Goal: Task Accomplishment & Management: Manage account settings

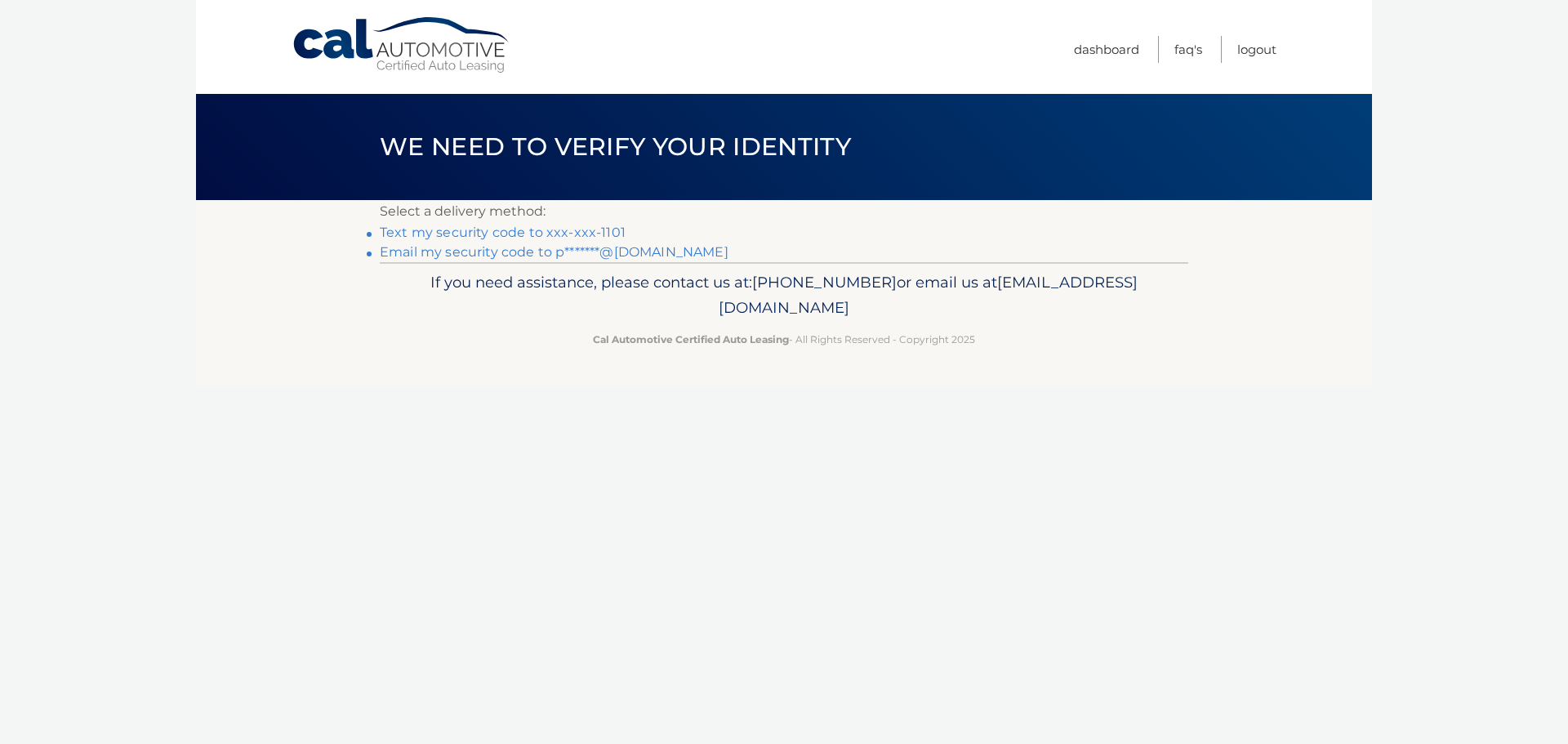
click at [548, 231] on link "Text my security code to xxx-xxx-1101" at bounding box center [502, 232] width 245 height 16
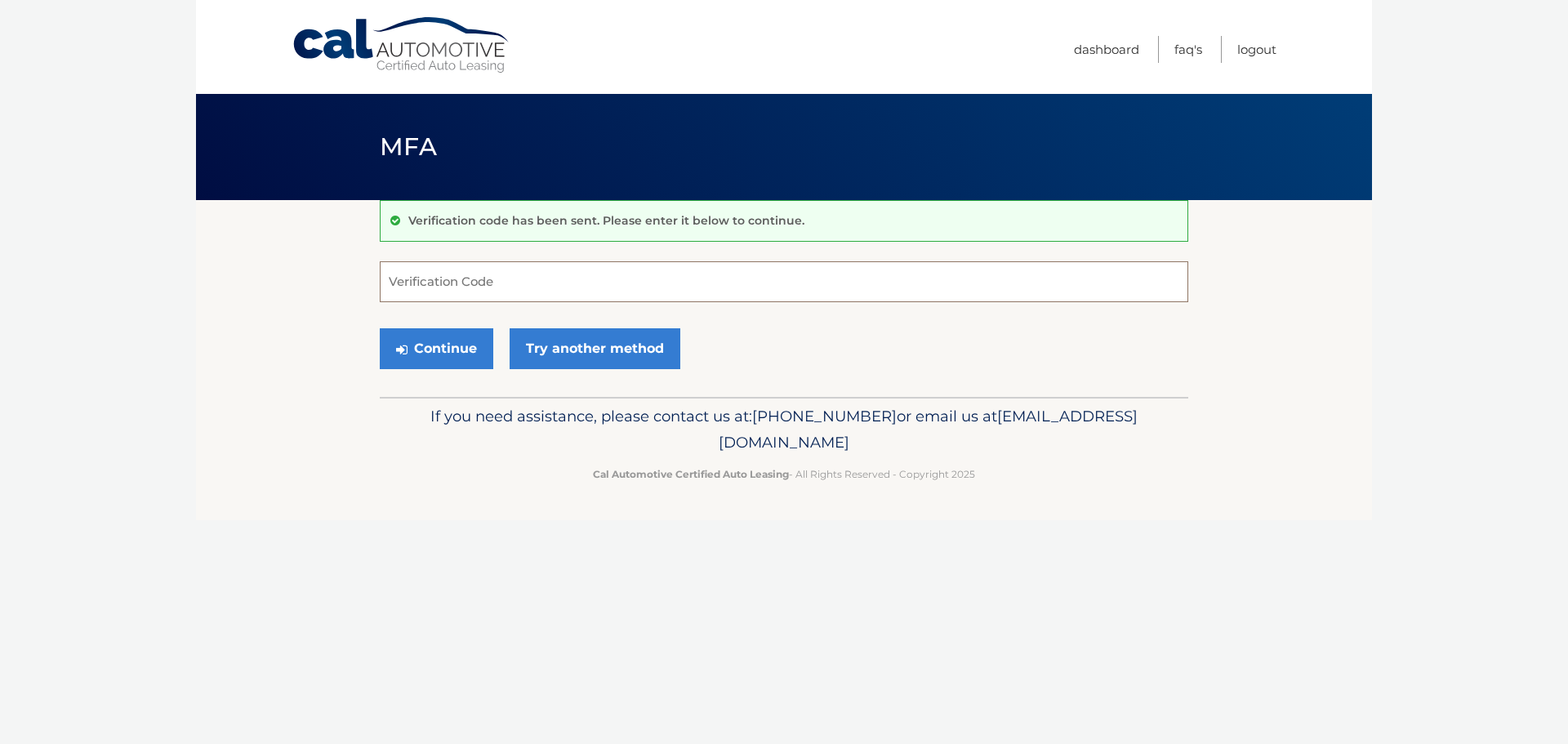
click at [621, 267] on input "Verification Code" at bounding box center [783, 281] width 808 height 41
type input "920468"
click at [450, 344] on button "Continue" at bounding box center [436, 348] width 113 height 41
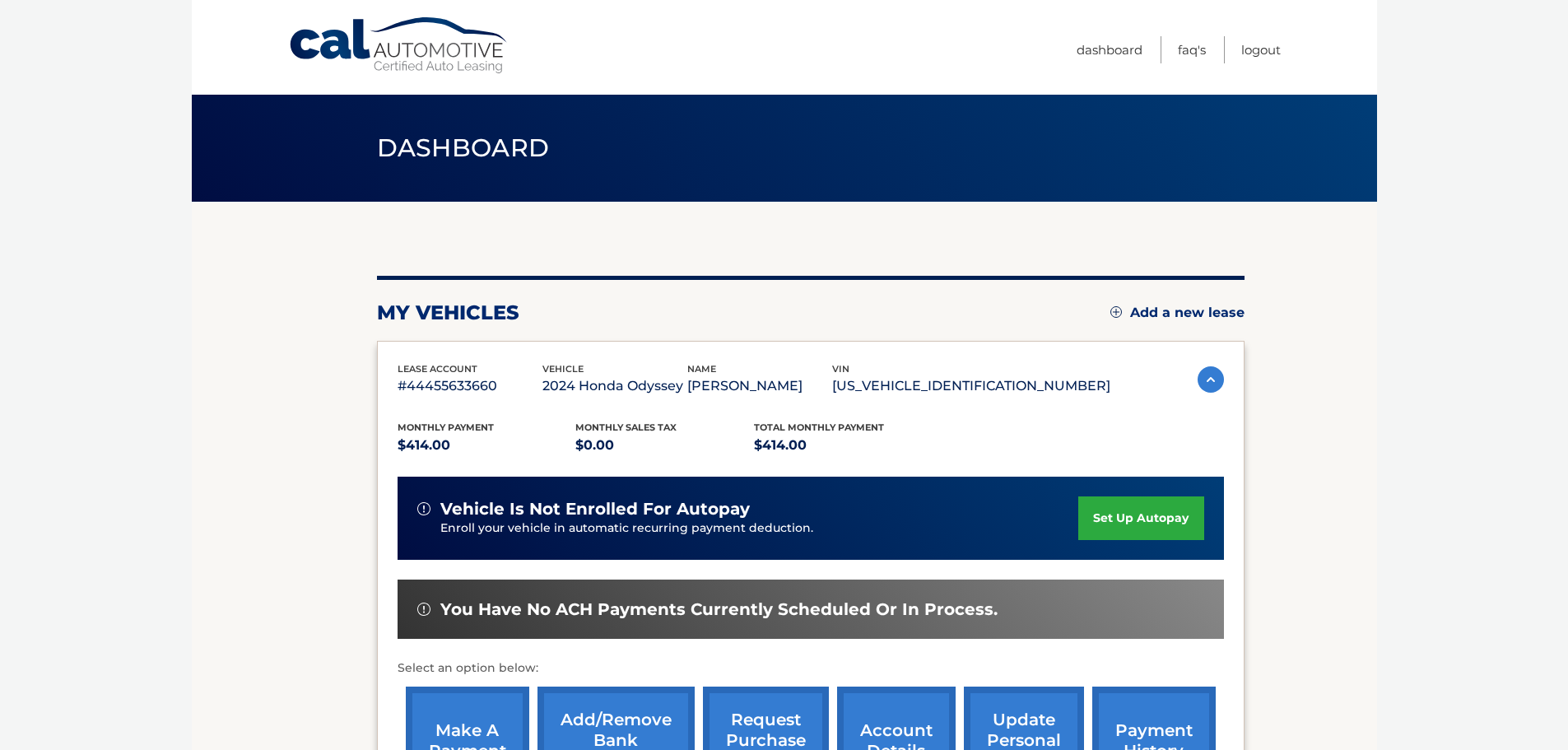
scroll to position [220, 0]
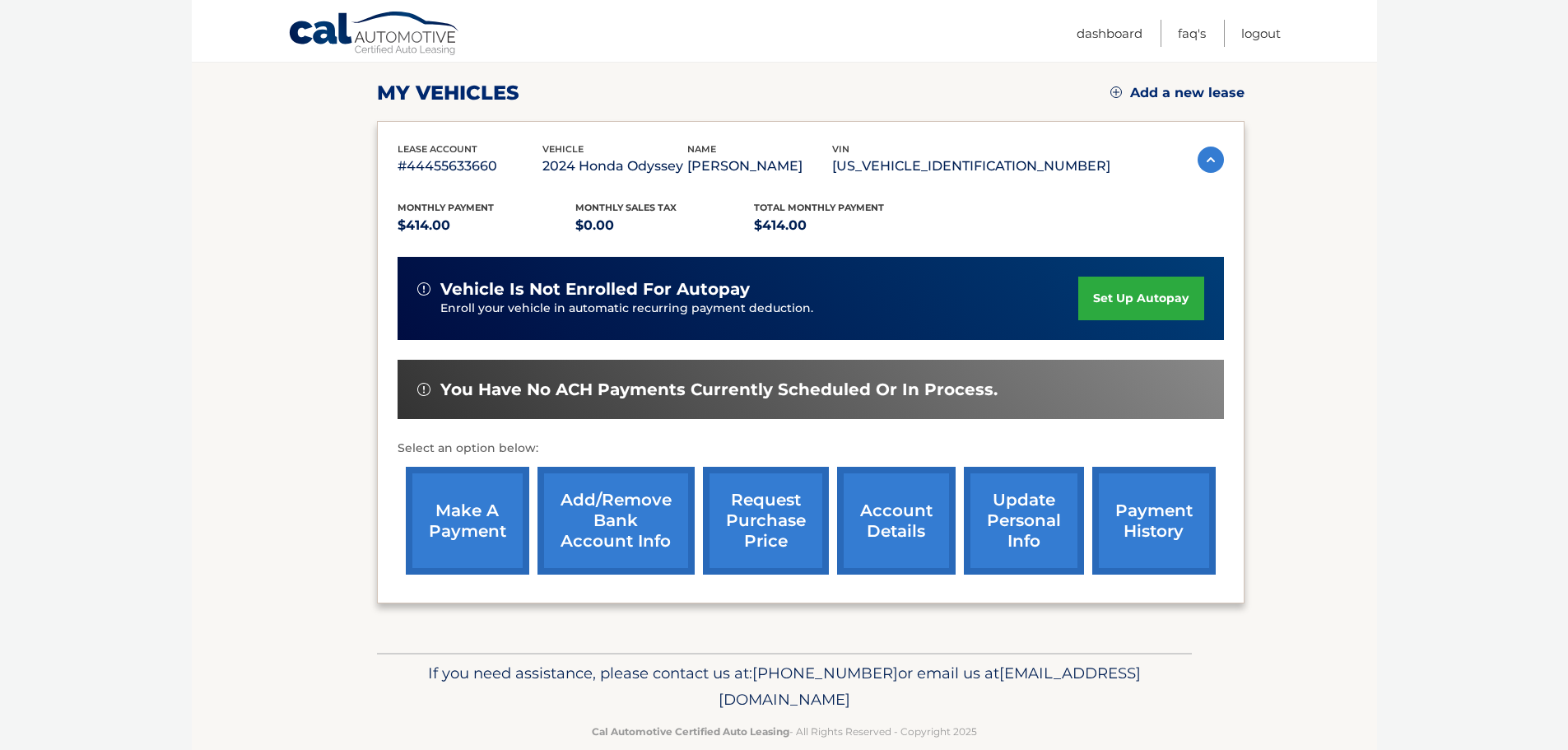
click at [1102, 301] on link "set up autopay" at bounding box center [1140, 298] width 125 height 44
click at [1216, 158] on img at bounding box center [1210, 159] width 26 height 26
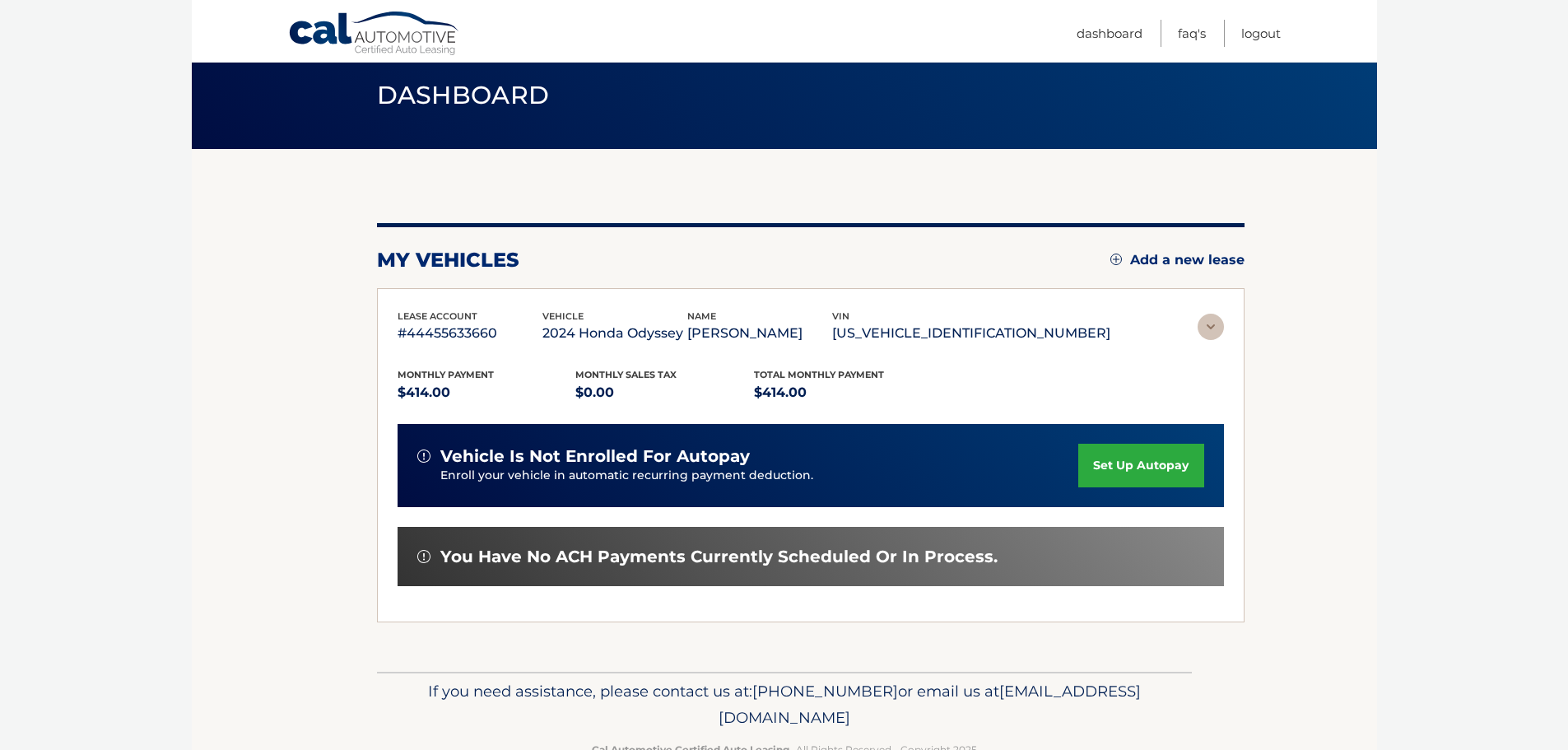
scroll to position [0, 0]
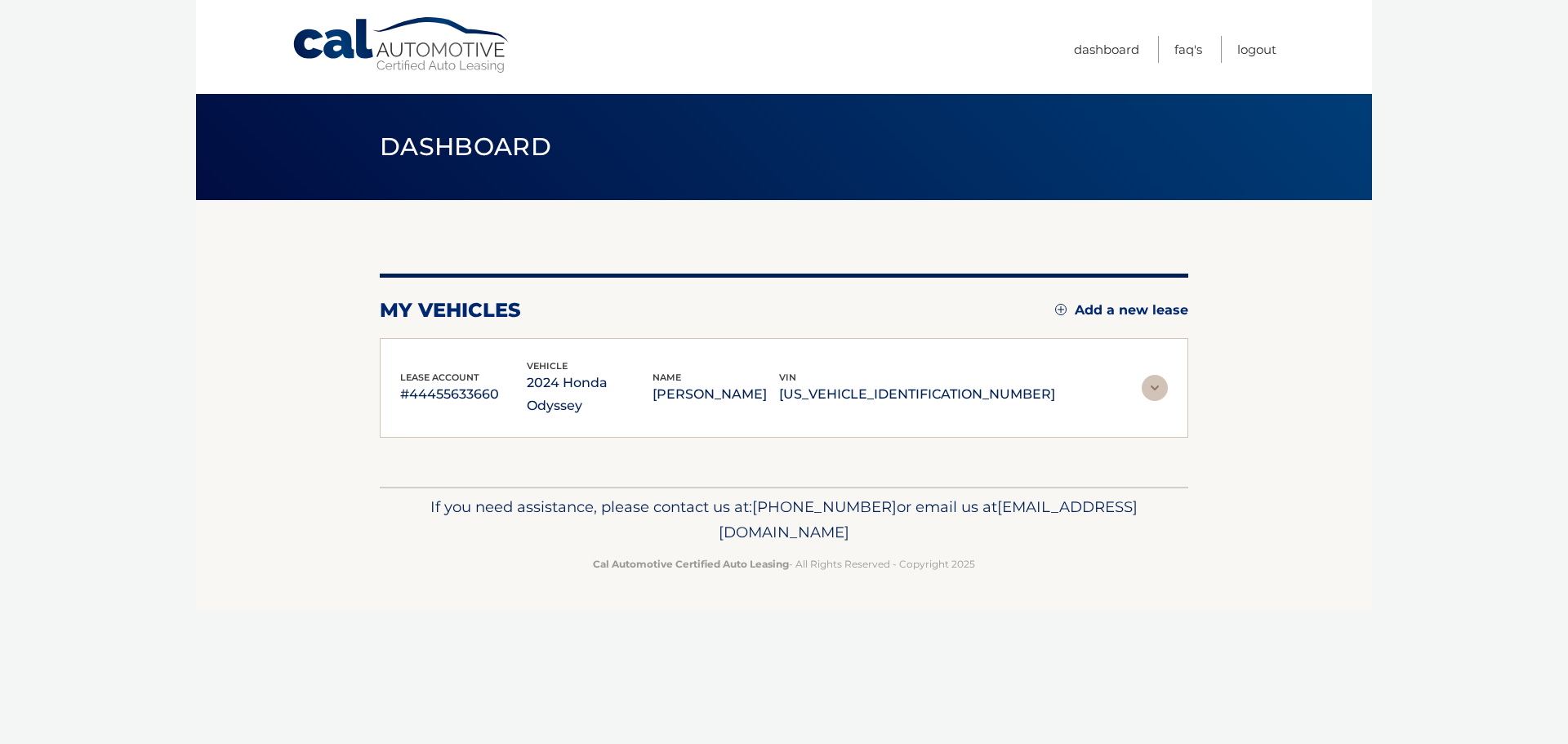
click at [1159, 379] on img at bounding box center [1155, 388] width 26 height 26
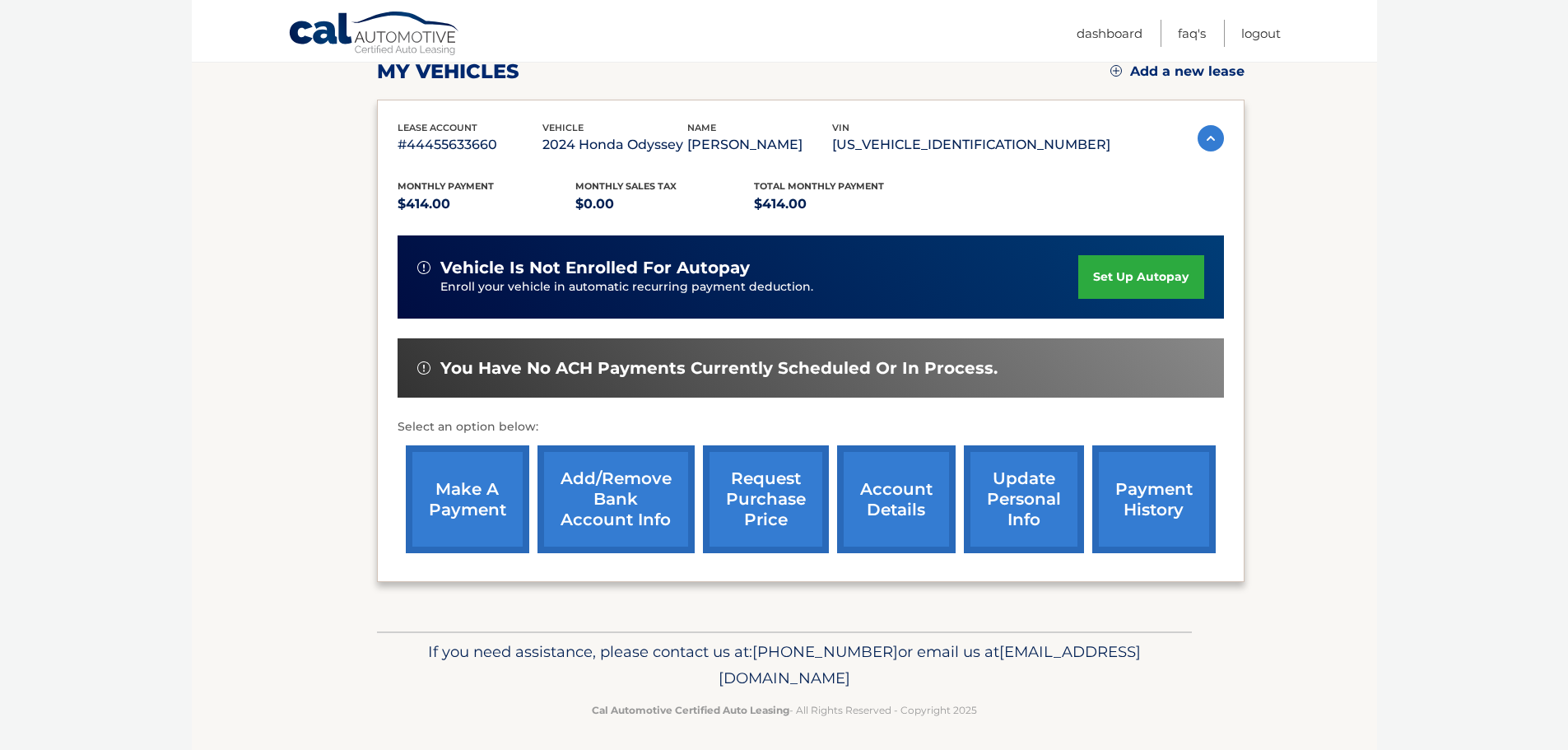
scroll to position [247, 0]
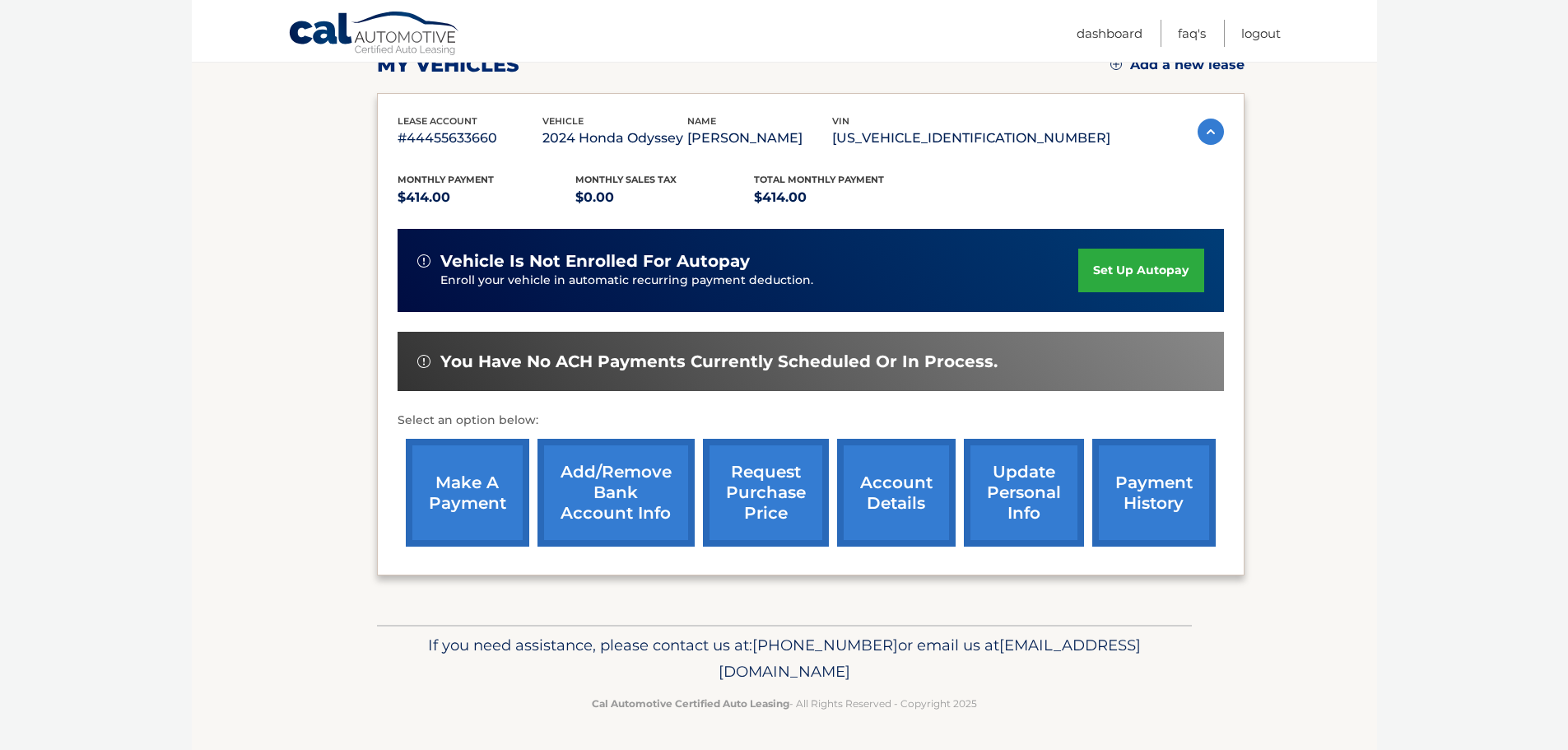
click at [870, 487] on link "account details" at bounding box center [896, 492] width 118 height 108
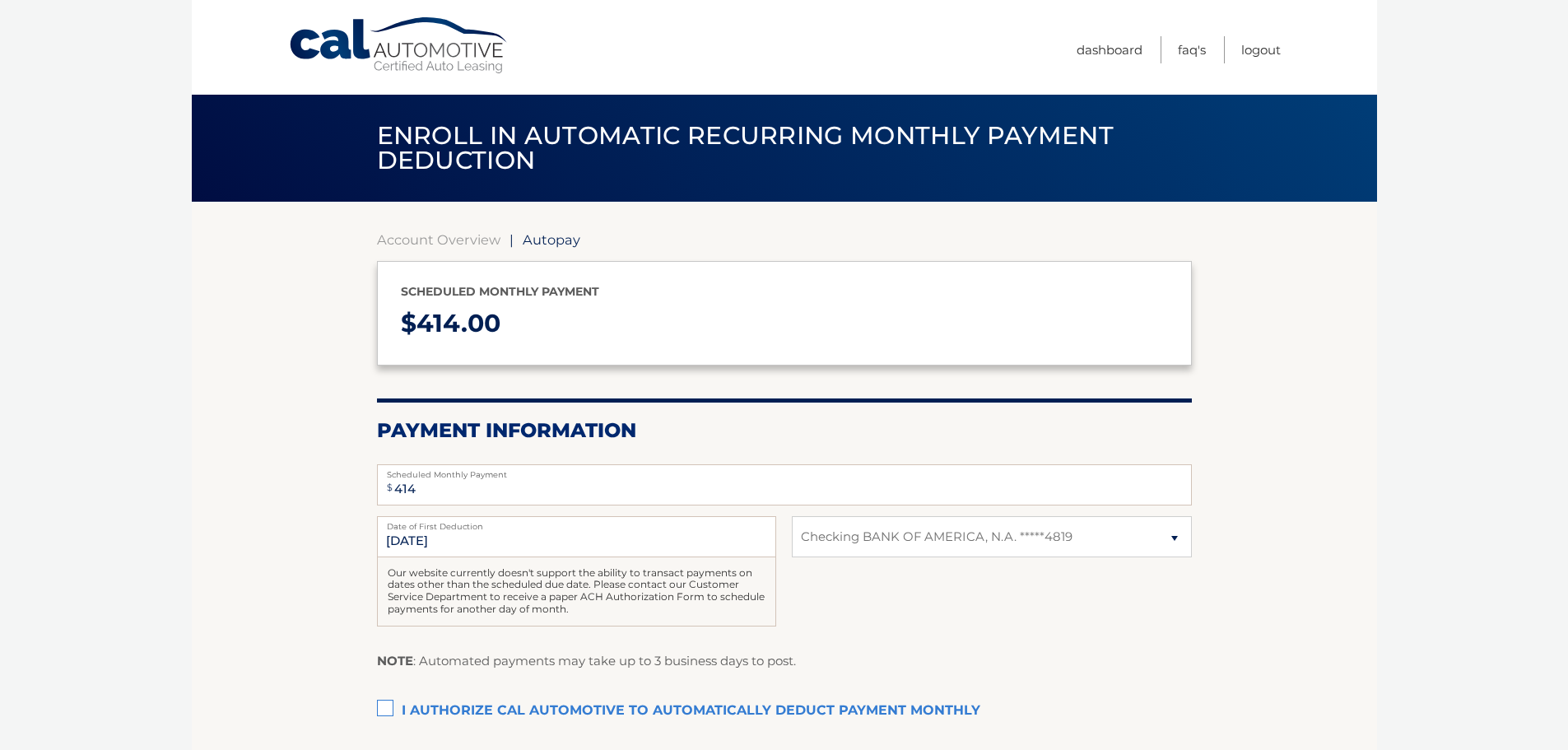
select select "NjJmZjI4MDctY2YwMy00NzFmLTg3MmItNTQwNDMzYzNlY2Y4"
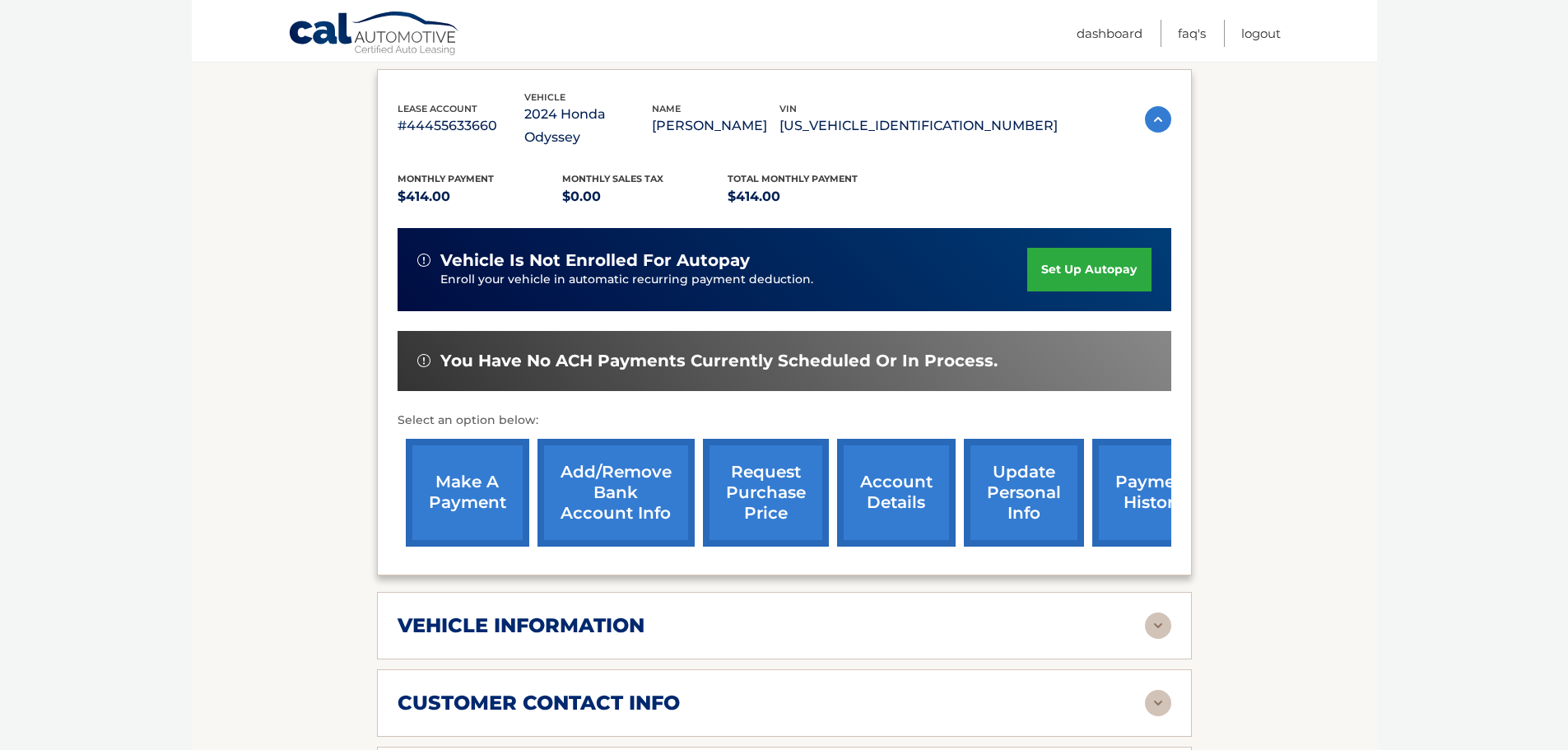
scroll to position [438, 0]
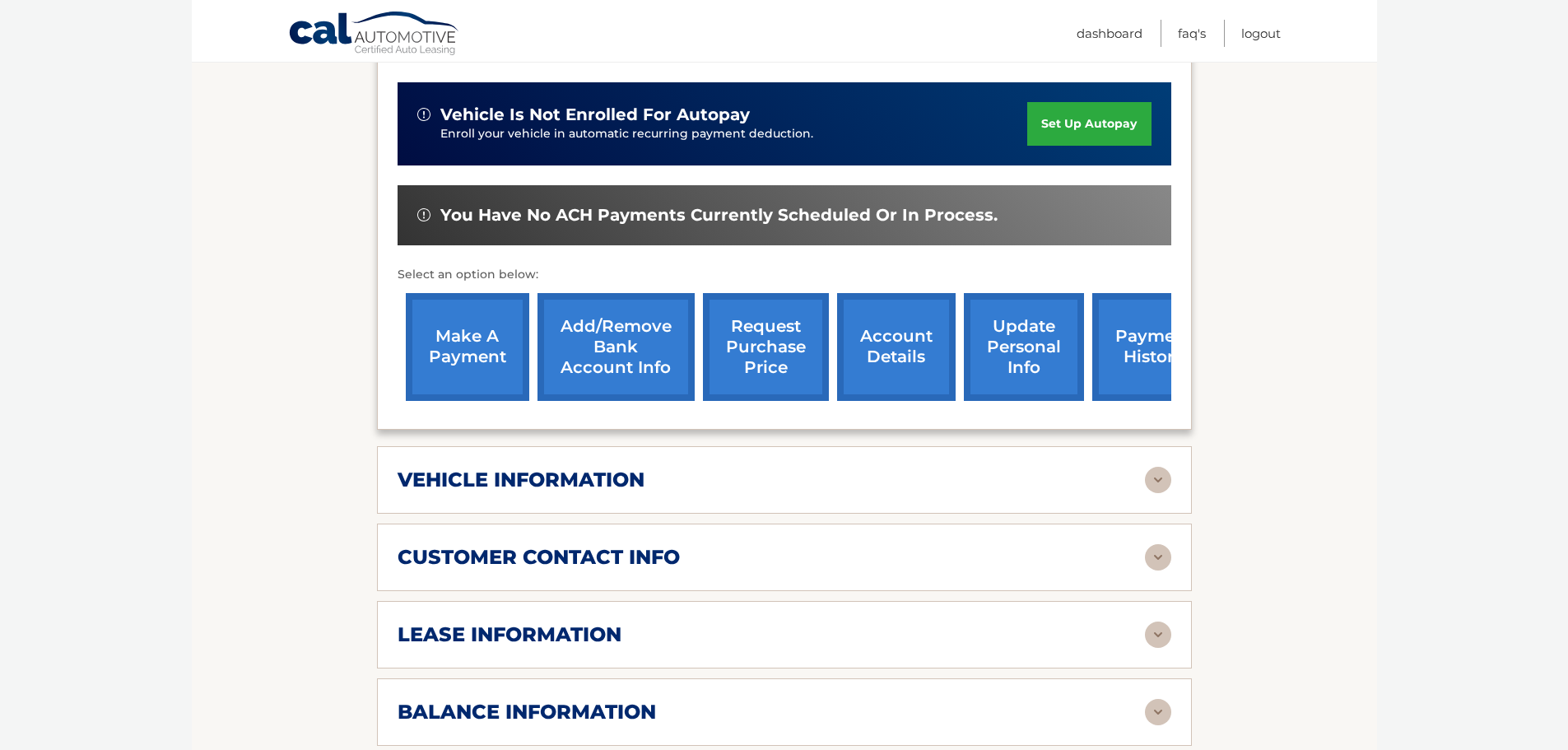
click at [752, 490] on div "vehicle information vehicle Year 2024 vehicle make Honda vehicle model Odyssey …" at bounding box center [784, 479] width 814 height 67
click at [1152, 467] on img at bounding box center [1158, 480] width 26 height 26
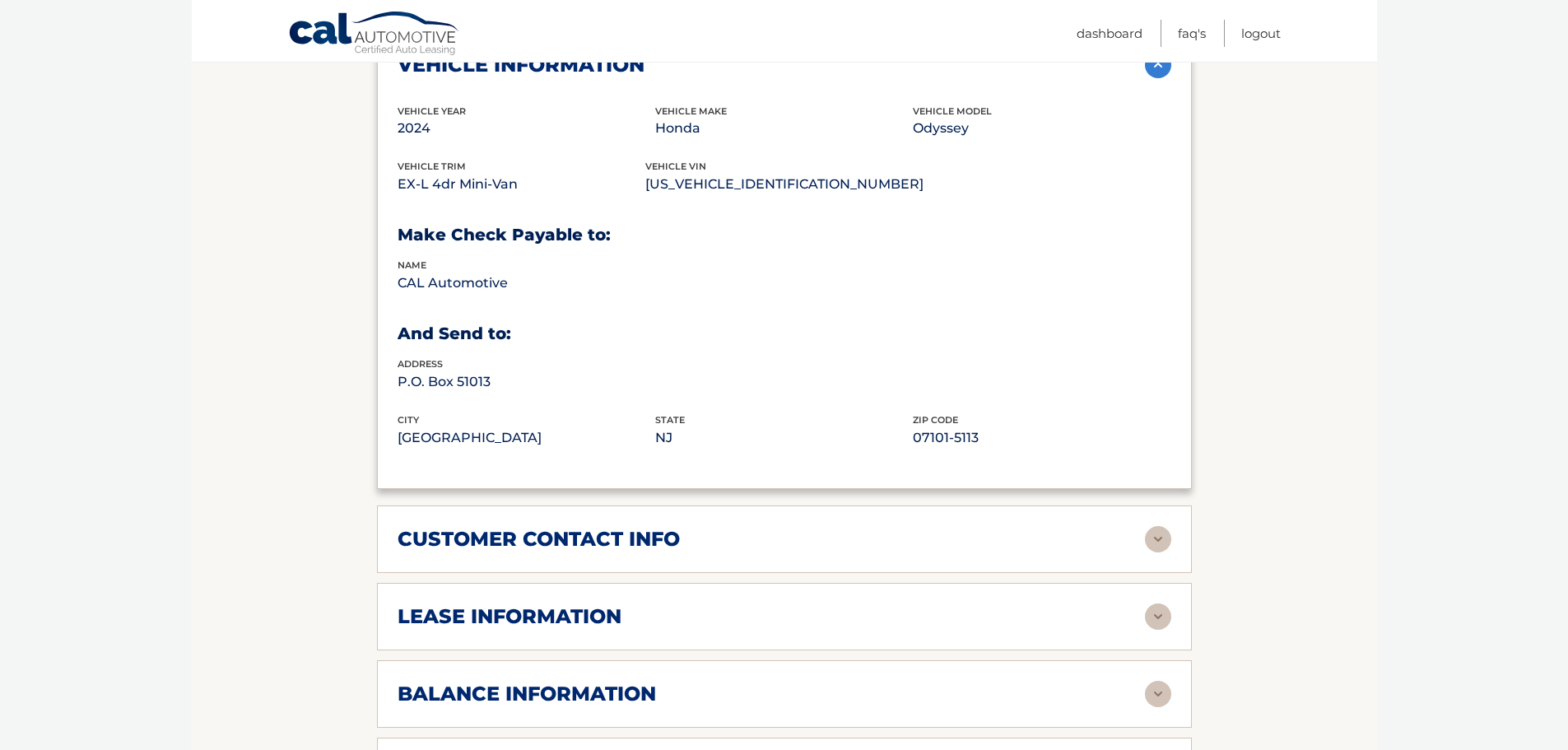
scroll to position [878, 0]
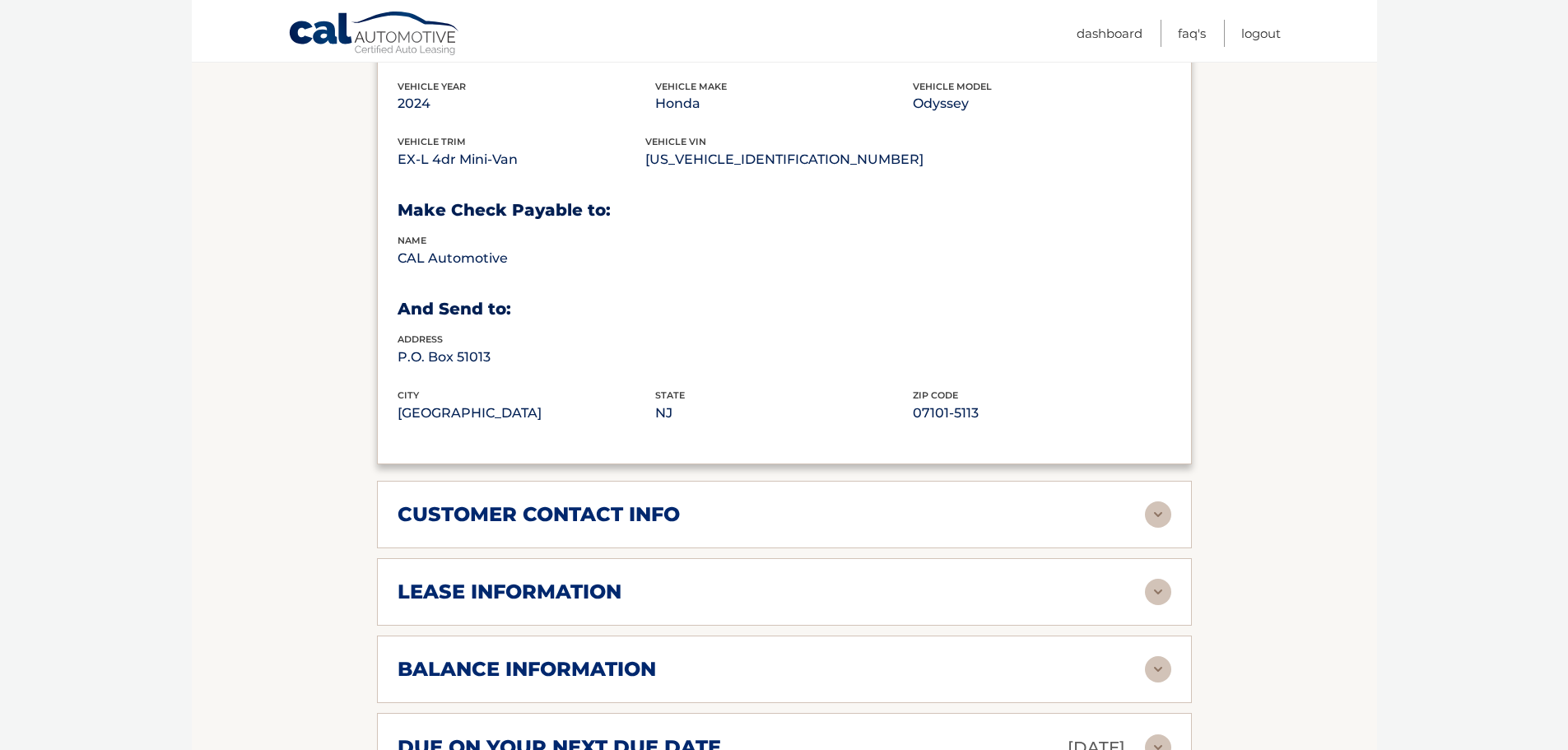
click at [1156, 501] on img at bounding box center [1158, 514] width 26 height 26
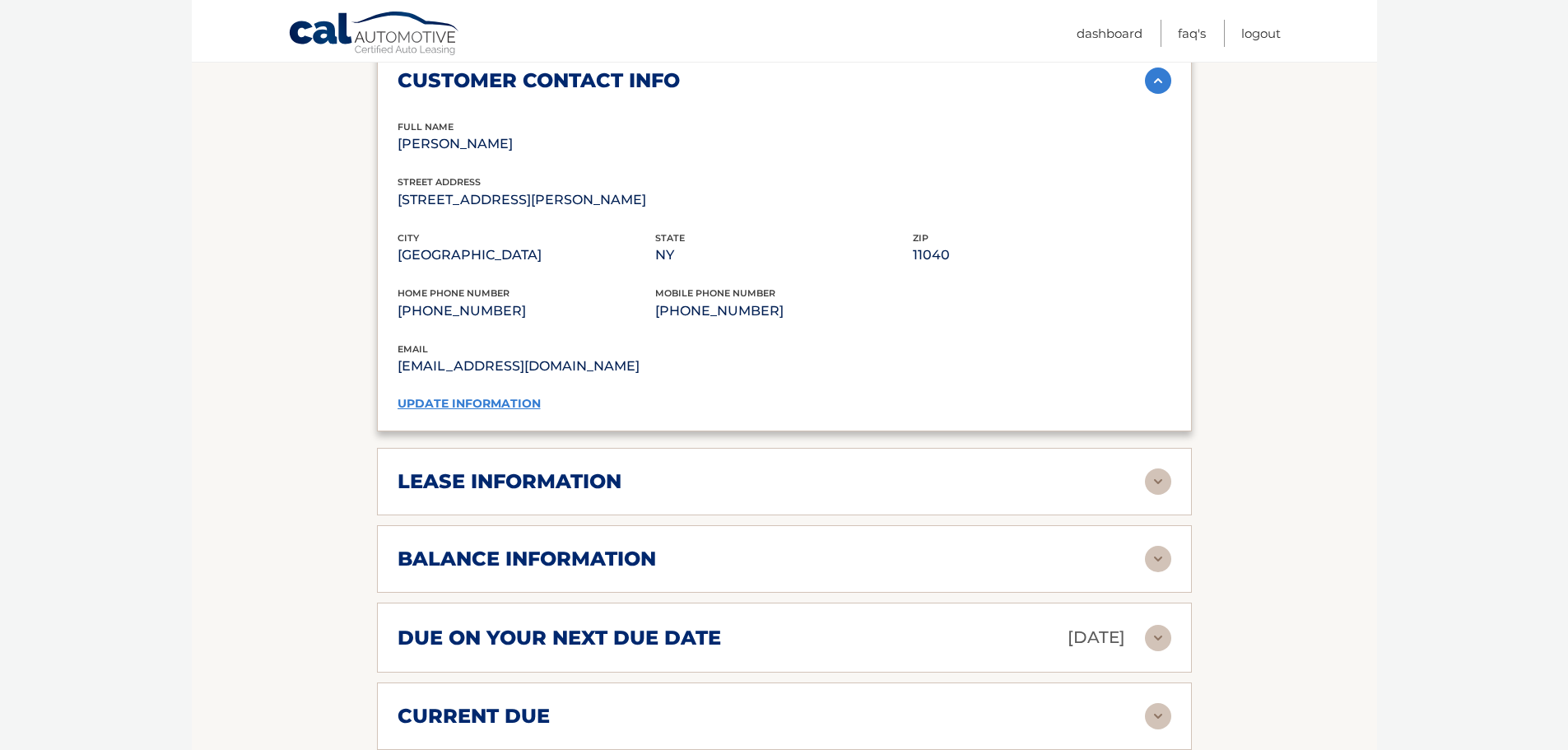
scroll to position [1426, 0]
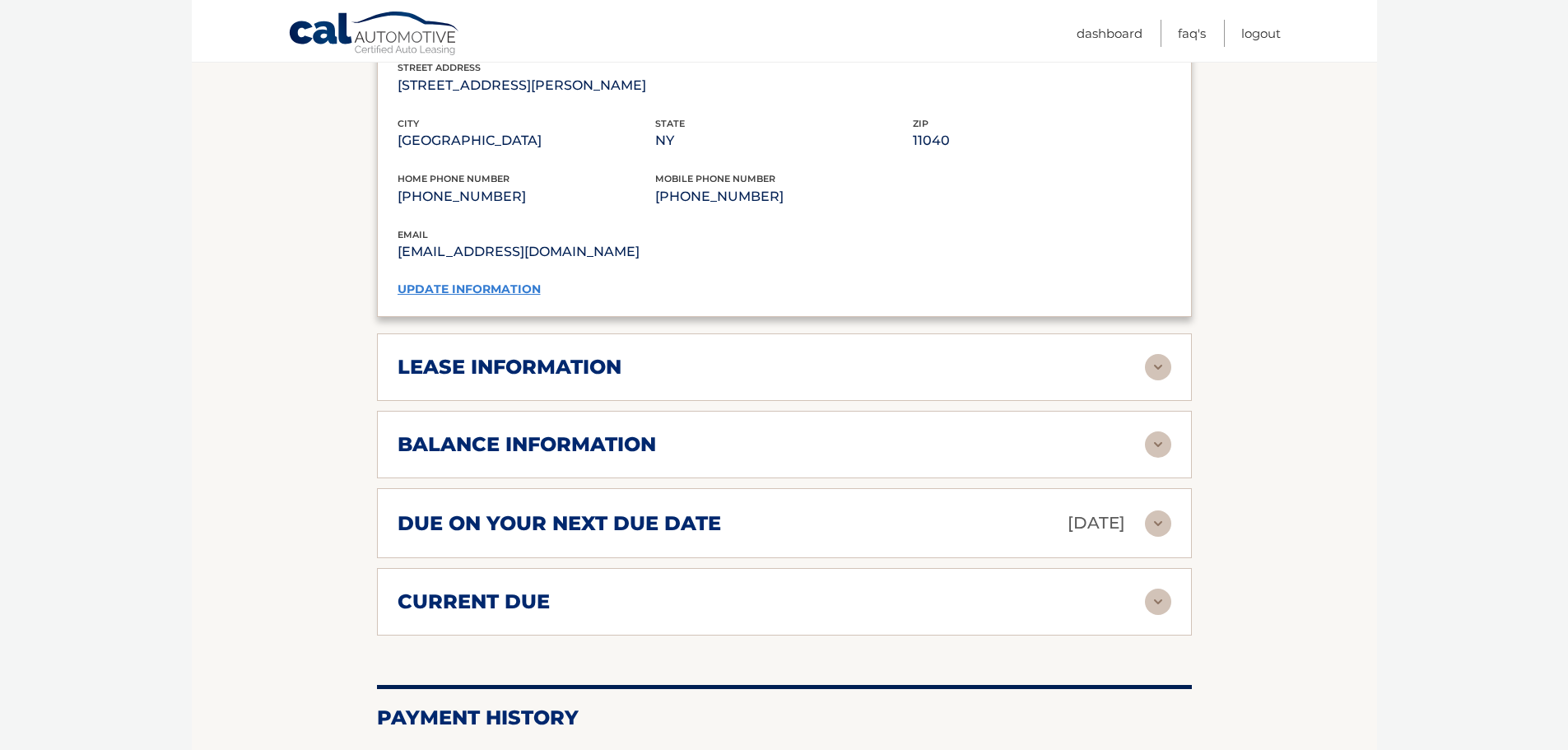
click at [1159, 354] on img at bounding box center [1158, 367] width 26 height 26
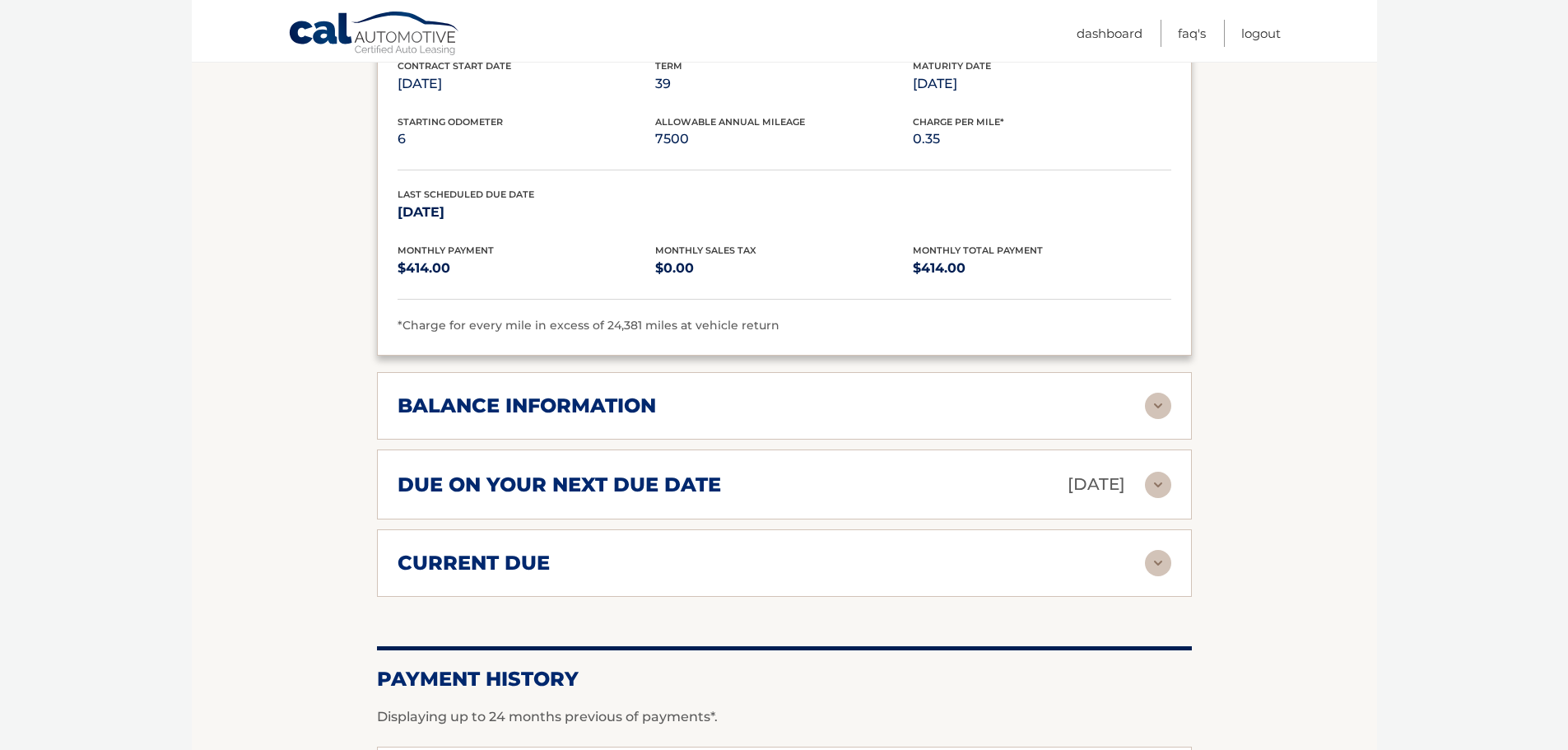
scroll to position [1865, 0]
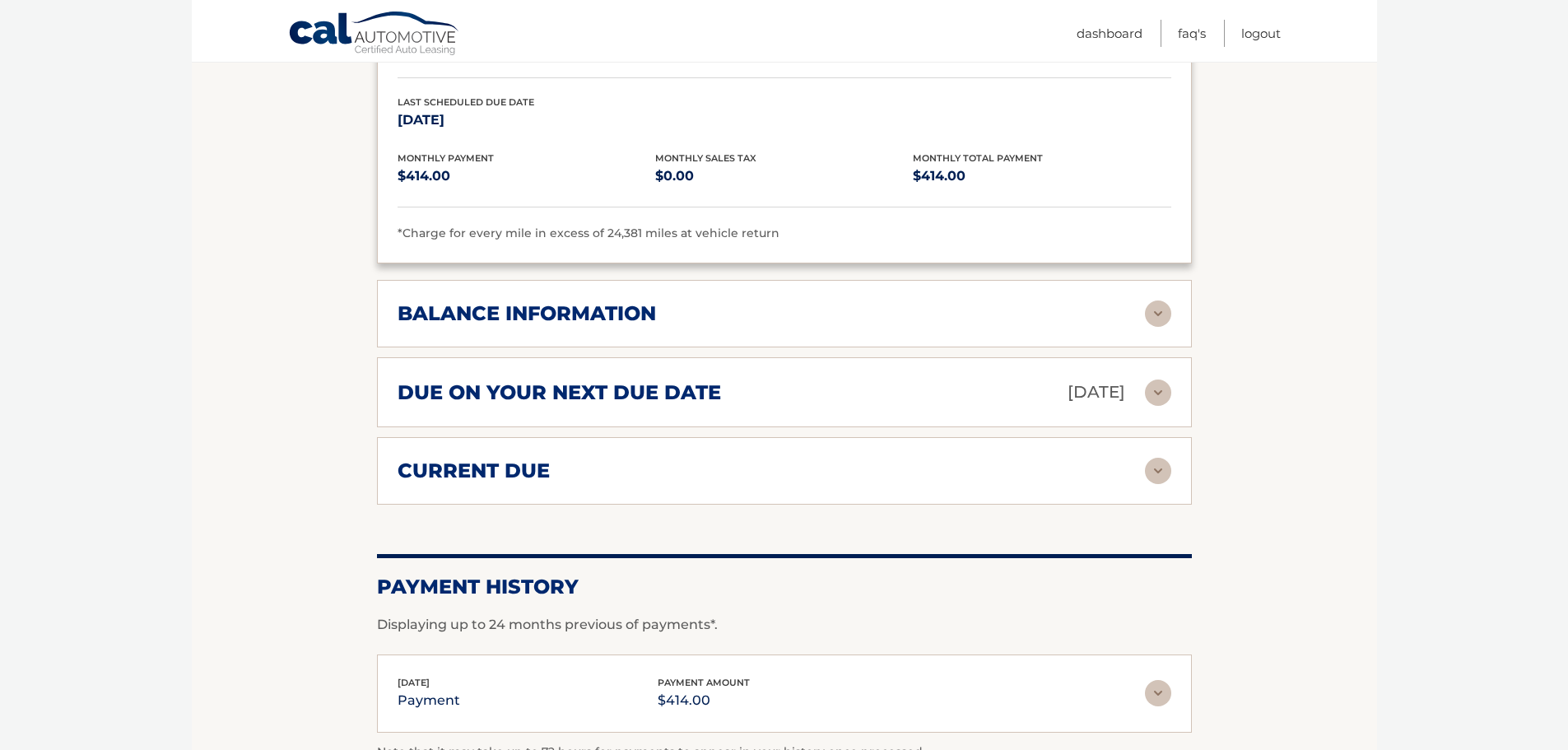
click at [1146, 379] on img at bounding box center [1158, 392] width 26 height 26
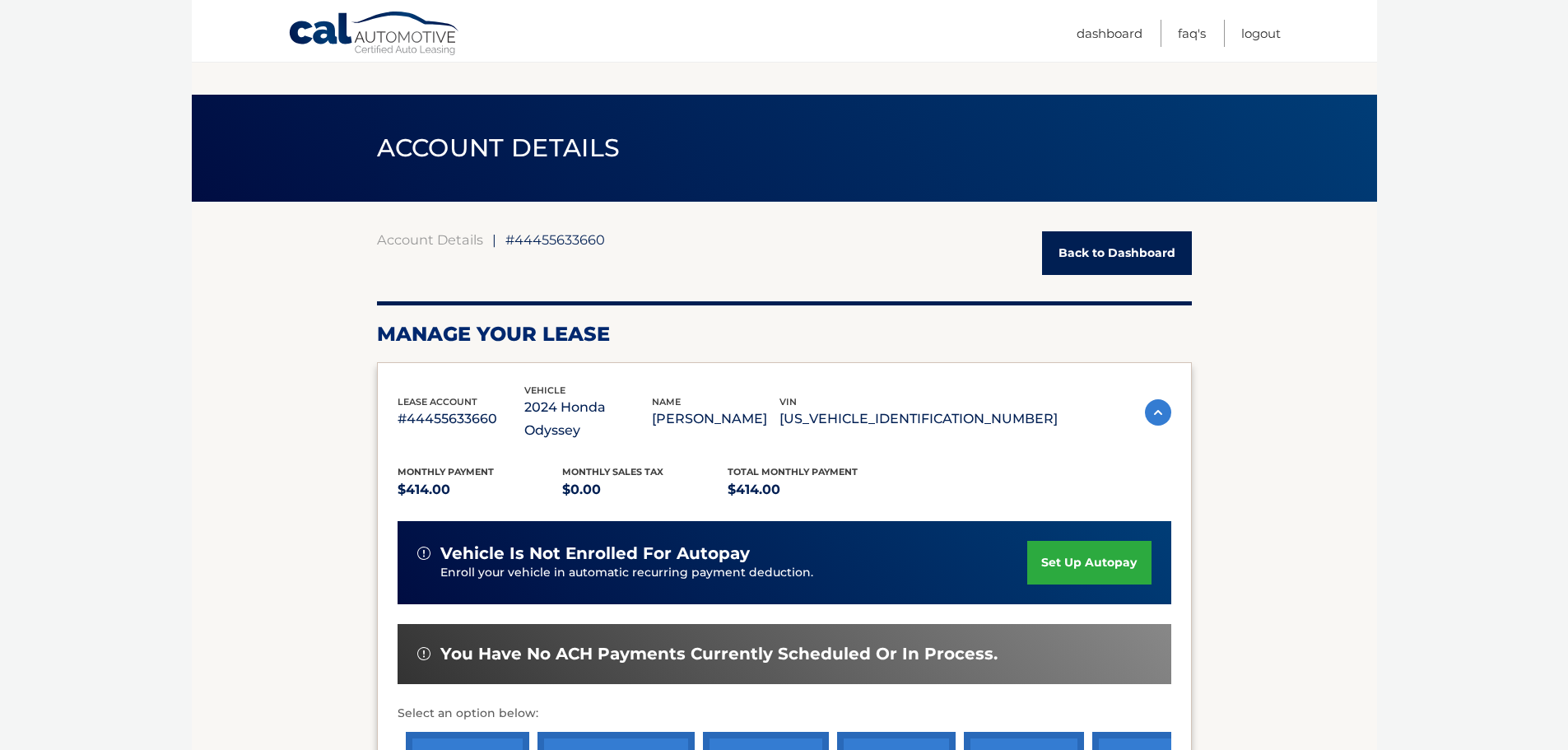
scroll to position [438, 0]
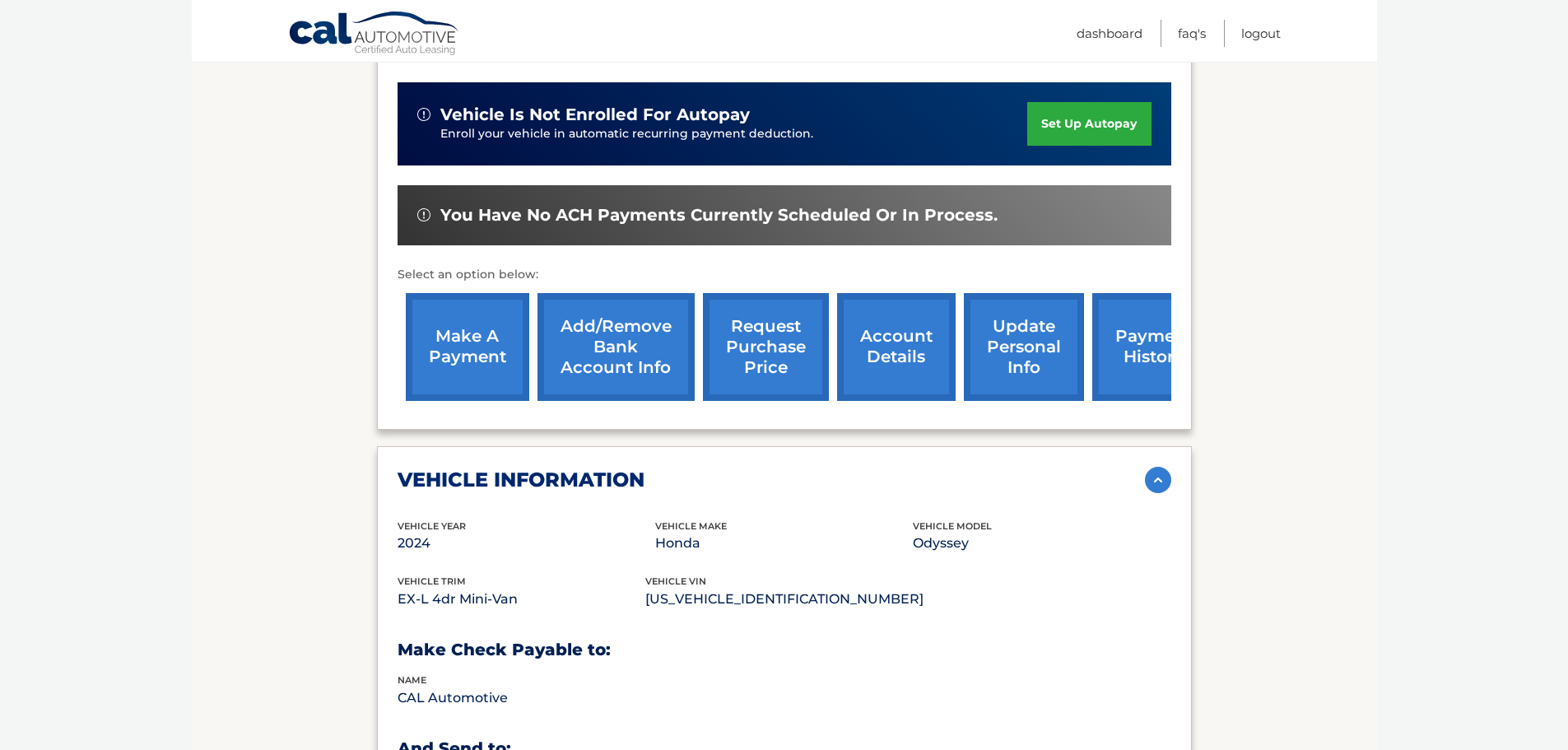
click at [452, 365] on link "make a payment" at bounding box center [468, 347] width 124 height 108
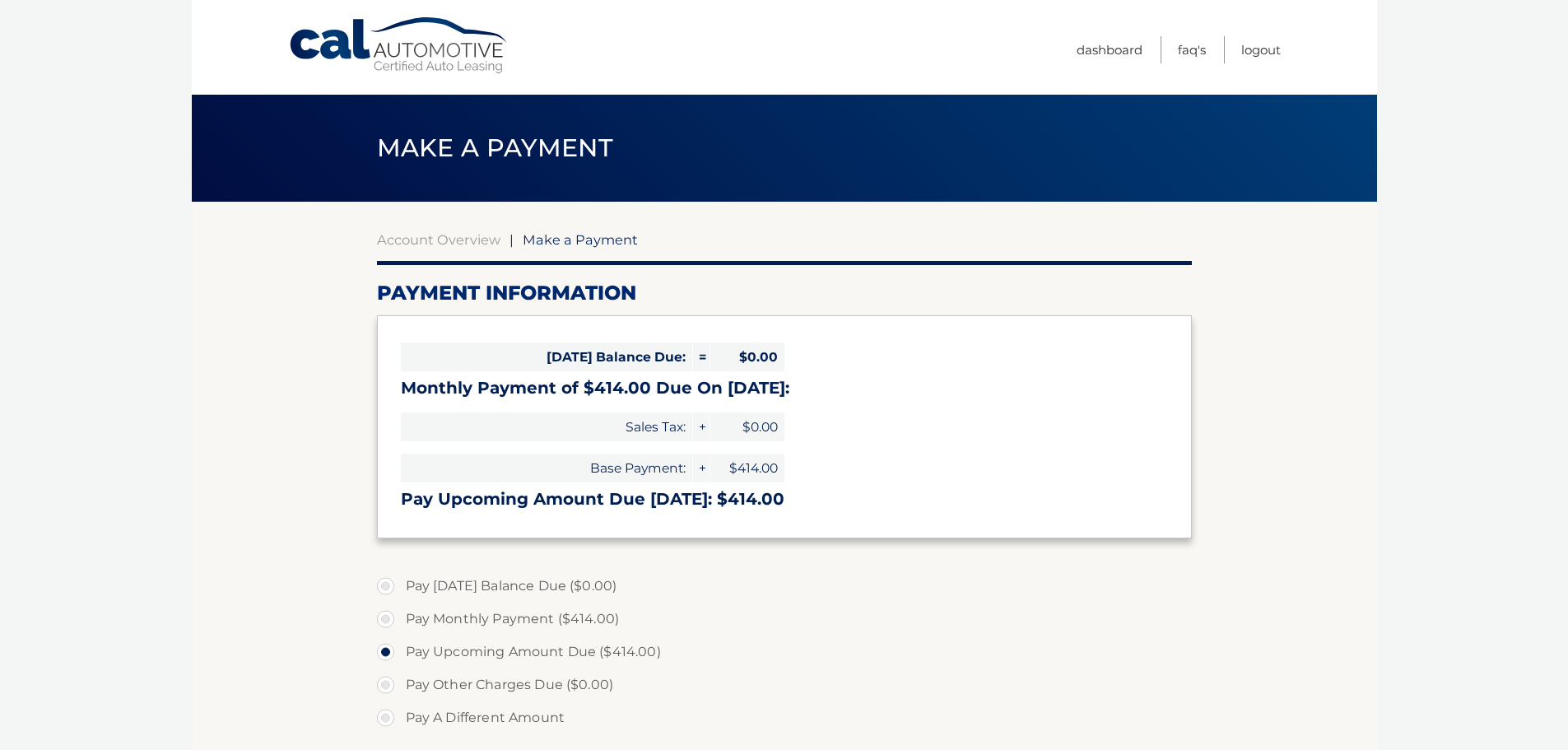
select select "NjJmZjI4MDctY2YwMy00NzFmLTg3MmItNTQwNDMzYzNlY2Y4"
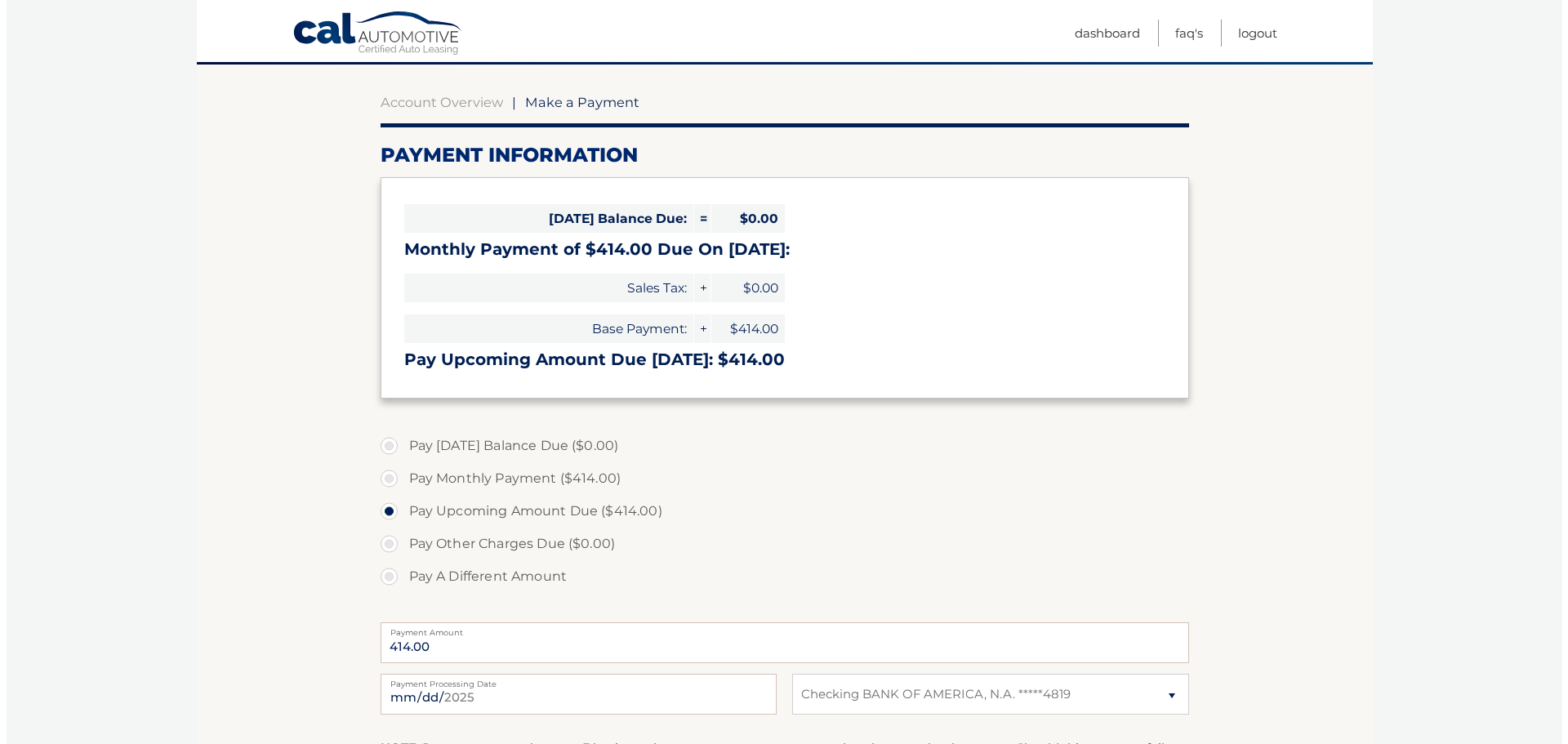
scroll to position [327, 0]
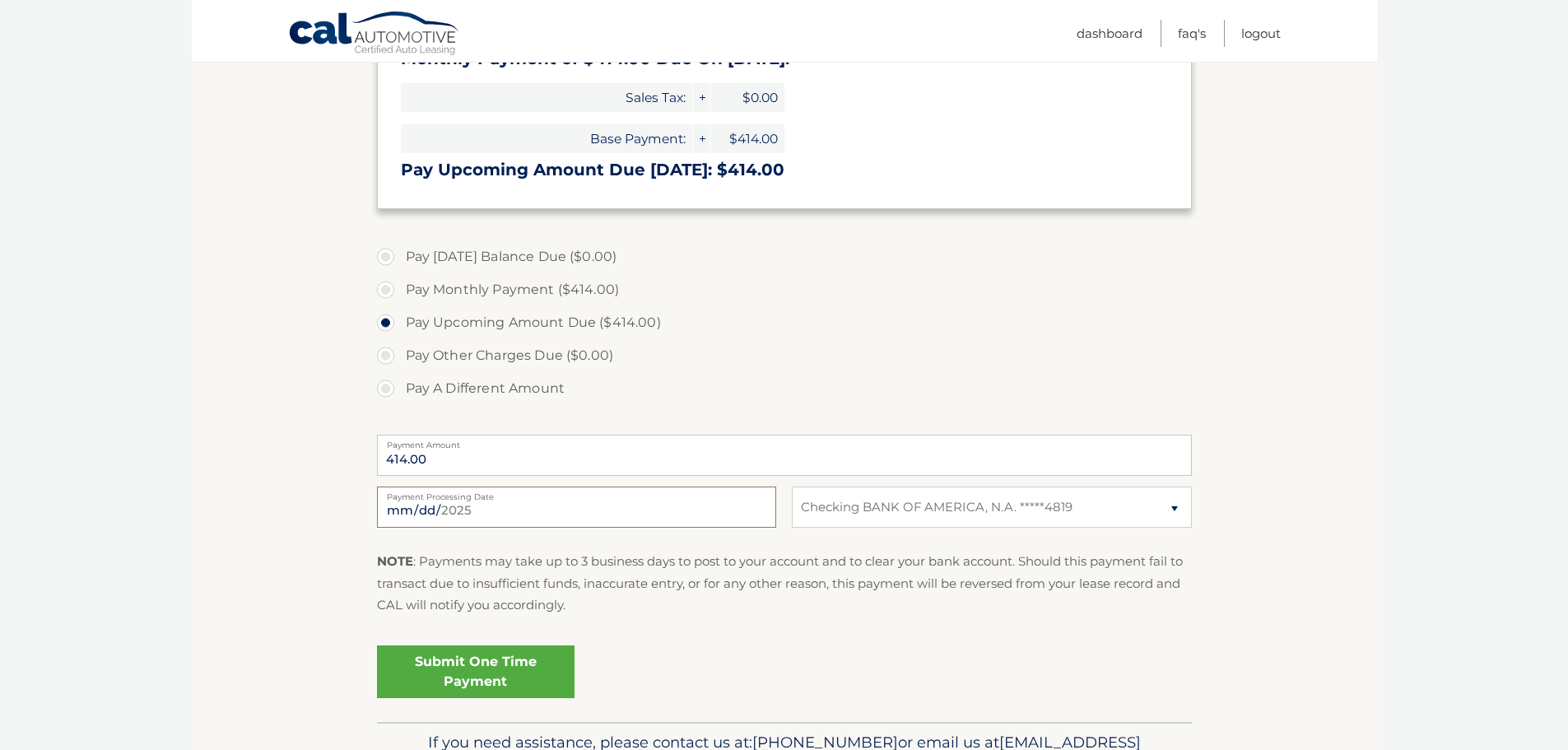
click at [605, 513] on input "2025-10-01" at bounding box center [577, 506] width 399 height 41
type input "2025-10-06"
click at [478, 676] on link "Submit One Time Payment" at bounding box center [476, 672] width 198 height 52
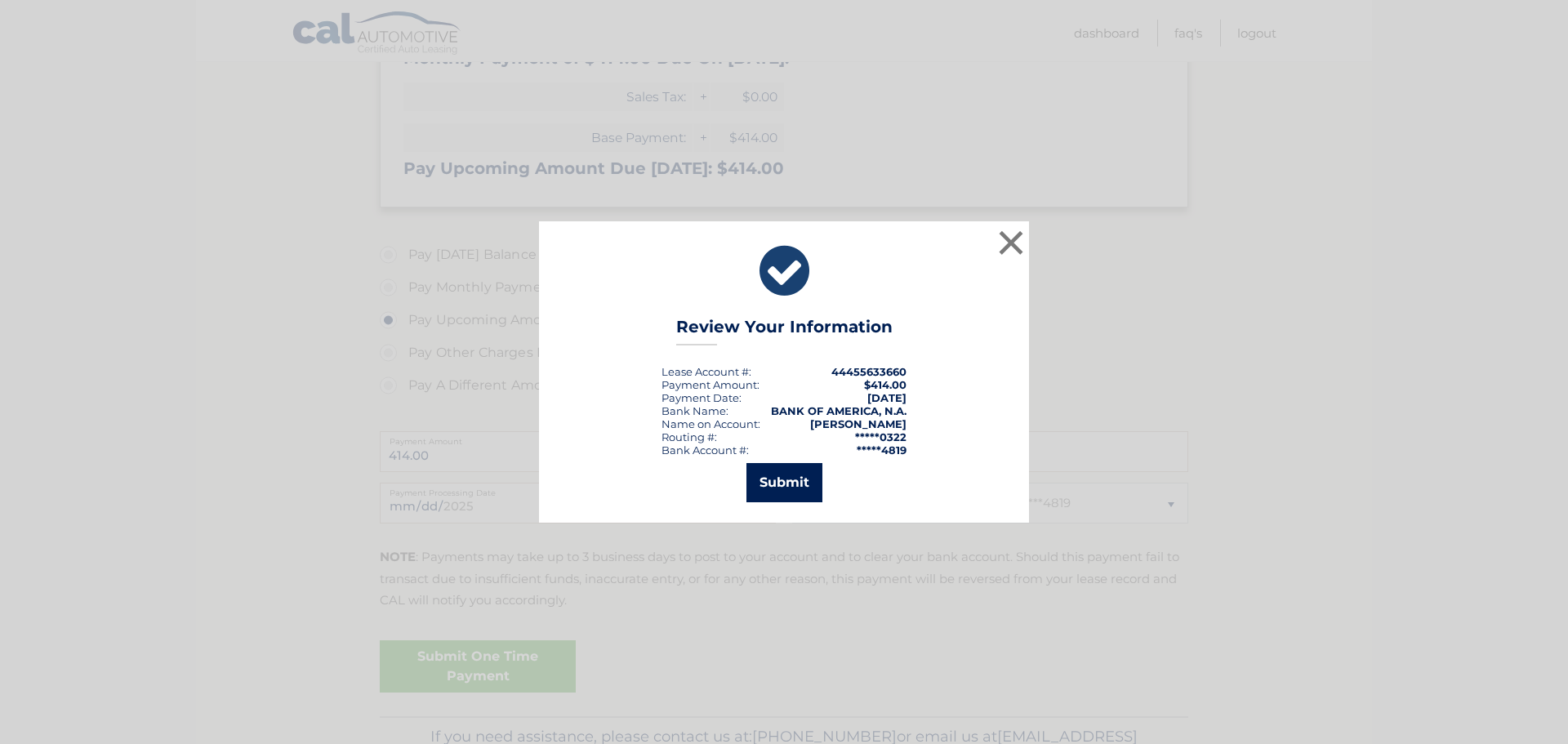
click at [767, 493] on button "Submit" at bounding box center [784, 482] width 76 height 39
